Goal: Task Accomplishment & Management: Use online tool/utility

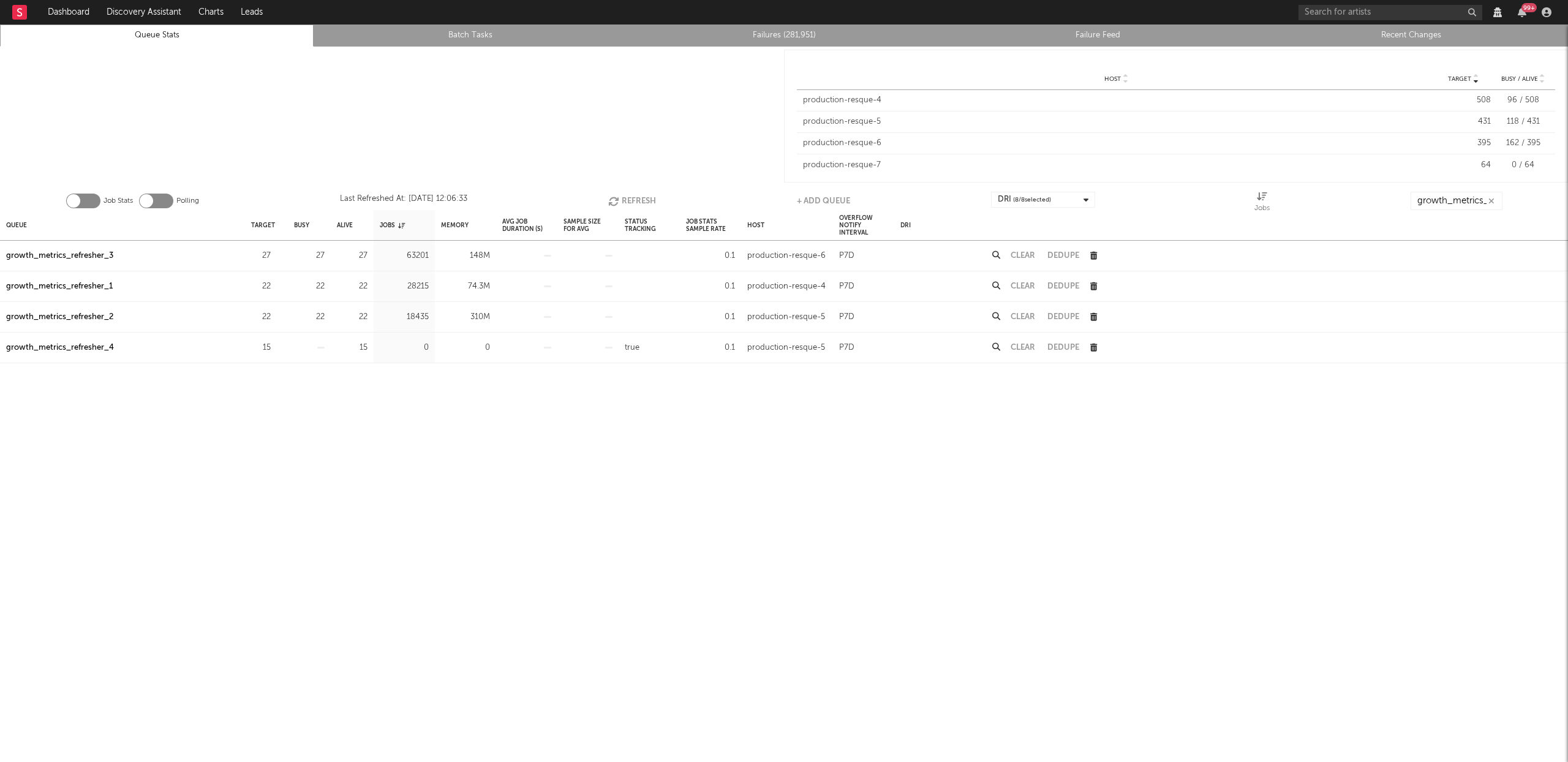
click at [626, 197] on button "Refresh" at bounding box center [632, 201] width 48 height 18
click at [39, 223] on div "Queue" at bounding box center [122, 226] width 245 height 30
click at [24, 222] on div "Queue" at bounding box center [16, 225] width 21 height 26
click at [24, 222] on div "Queue" at bounding box center [21, 225] width 31 height 26
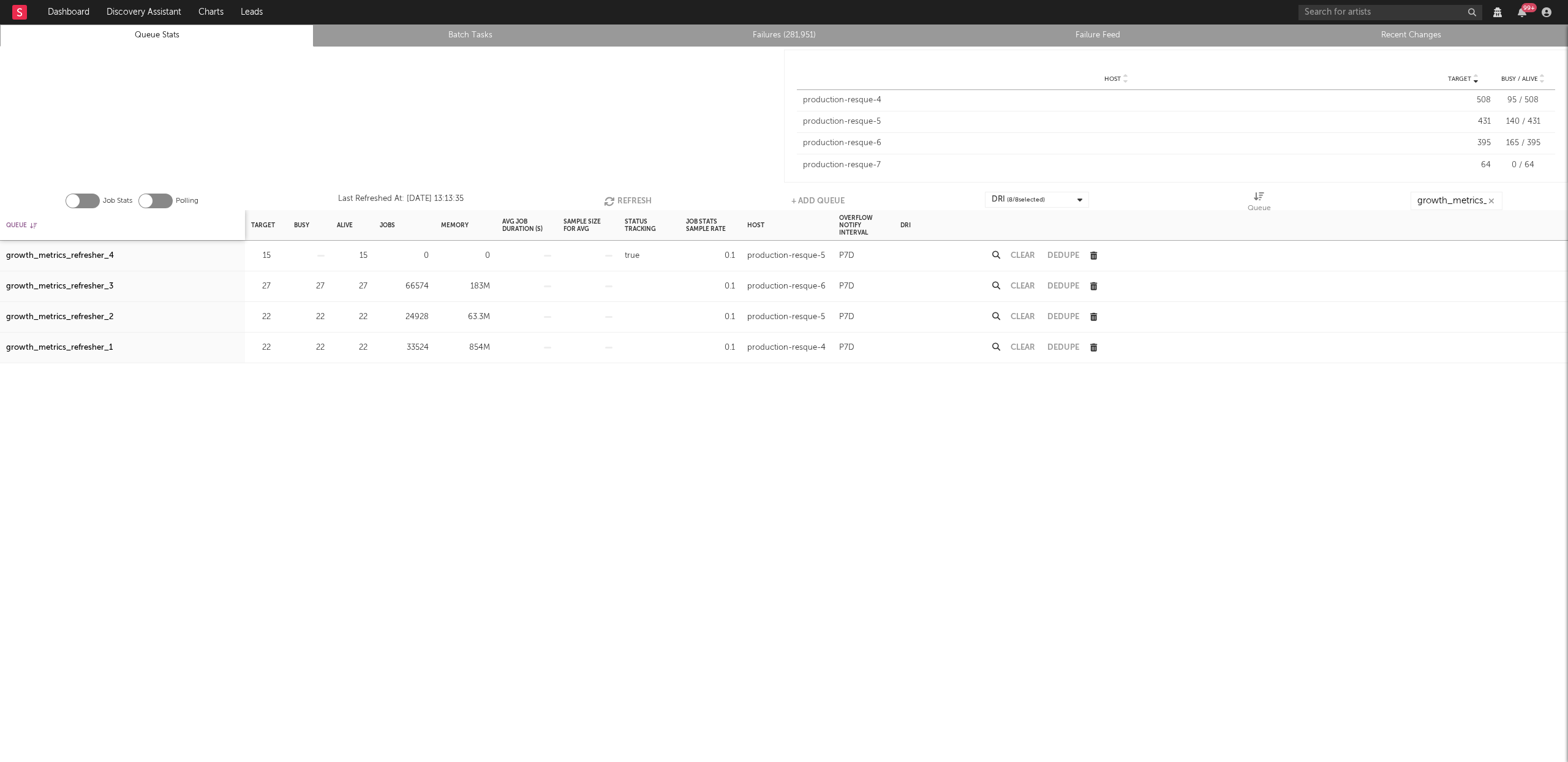
click at [24, 222] on div "Queue" at bounding box center [21, 225] width 31 height 26
click at [74, 257] on div "growth_metrics_refresher_1" at bounding box center [59, 256] width 107 height 15
click at [74, 281] on div "growth_metrics_refresher_2" at bounding box center [59, 287] width 107 height 15
click at [92, 315] on div "growth_metrics_refresher_3" at bounding box center [59, 318] width 107 height 15
